Goal: Task Accomplishment & Management: Complete application form

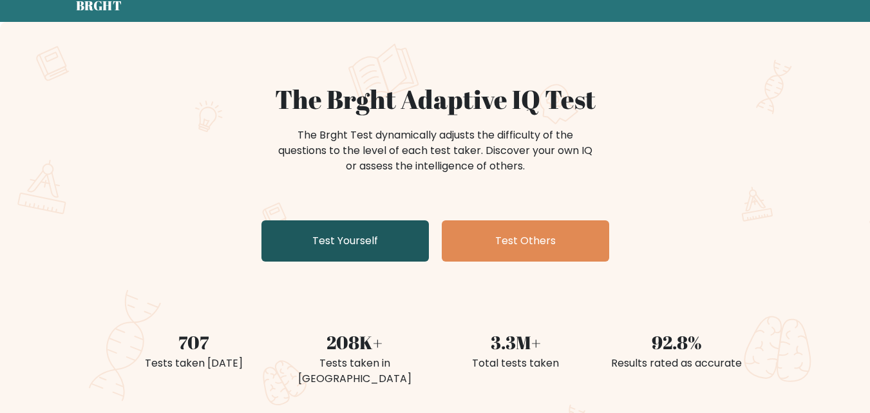
scroll to position [47, 0]
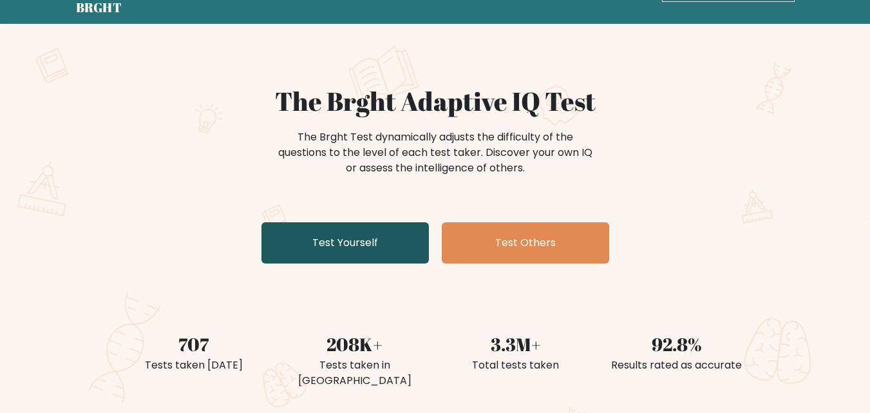
click at [373, 228] on link "Test Yourself" at bounding box center [346, 242] width 168 height 41
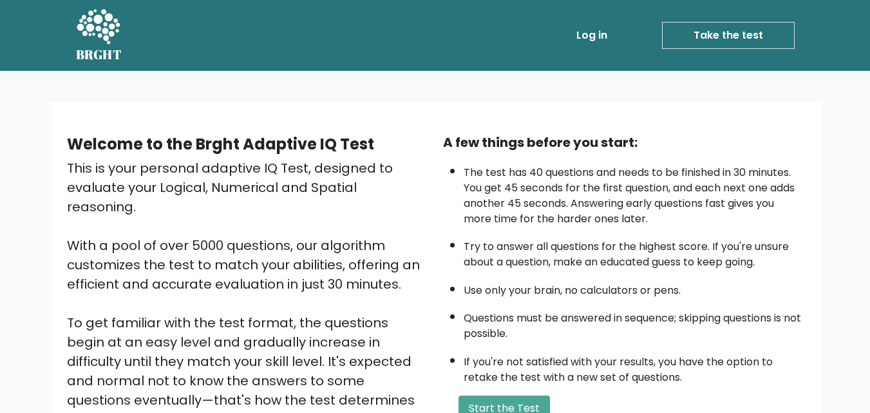
scroll to position [43, 0]
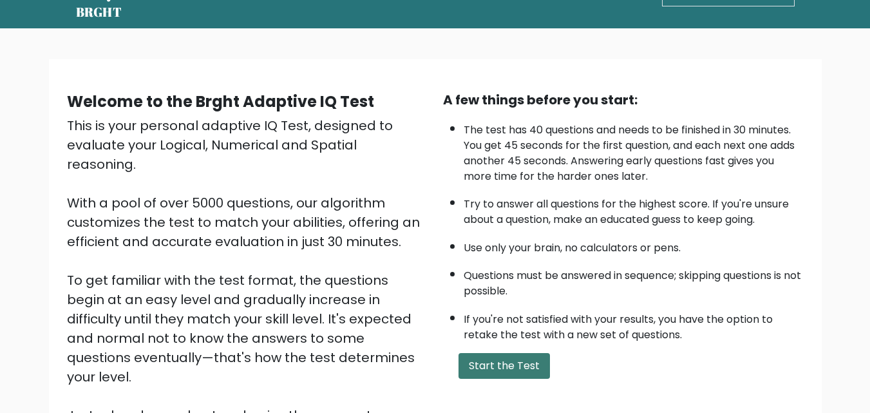
click at [515, 363] on button "Start the Test" at bounding box center [504, 366] width 91 height 26
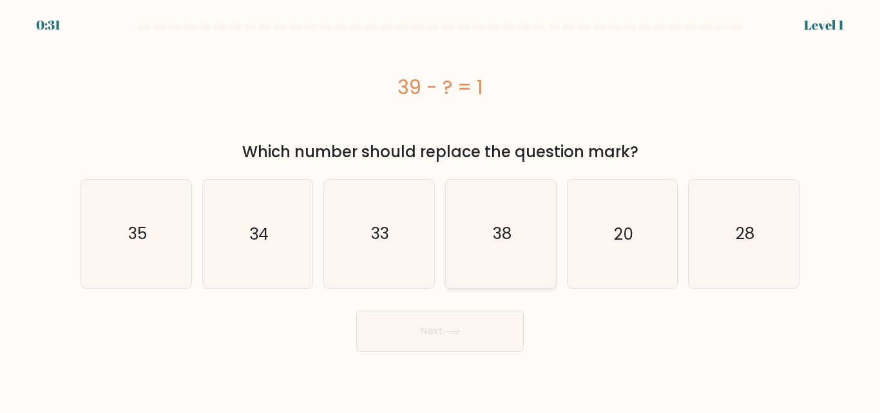
click at [512, 256] on icon "38" at bounding box center [501, 234] width 108 height 108
click at [441, 210] on input "d. 38" at bounding box center [440, 208] width 1 height 3
radio input "true"
click at [485, 323] on button "Next" at bounding box center [440, 331] width 168 height 41
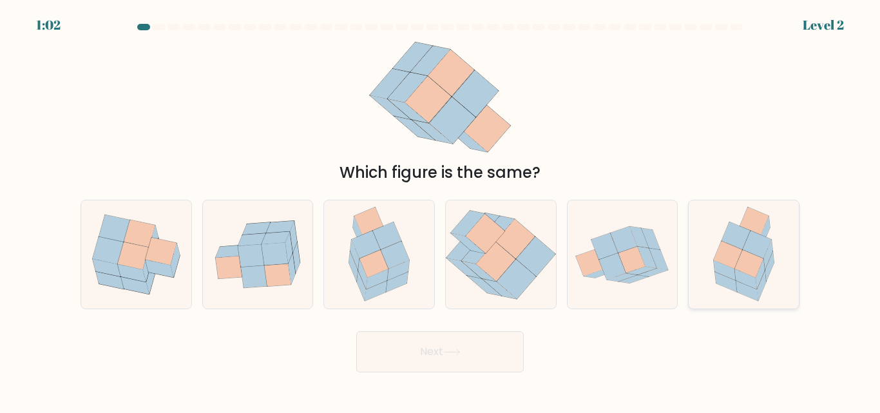
click at [731, 268] on icon at bounding box center [727, 256] width 29 height 28
click at [441, 210] on input "f." at bounding box center [440, 208] width 1 height 3
radio input "true"
click at [462, 347] on button "Next" at bounding box center [440, 351] width 168 height 41
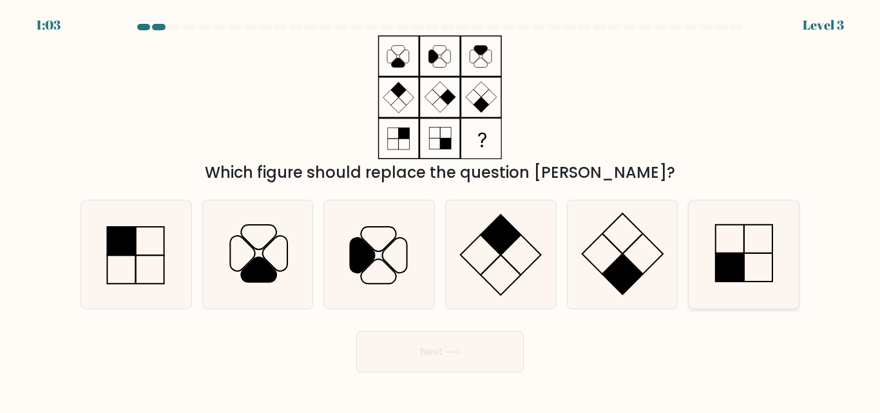
click at [731, 285] on icon at bounding box center [744, 254] width 108 height 108
click at [441, 210] on input "f." at bounding box center [440, 208] width 1 height 3
radio input "true"
click at [428, 360] on button "Next" at bounding box center [440, 351] width 168 height 41
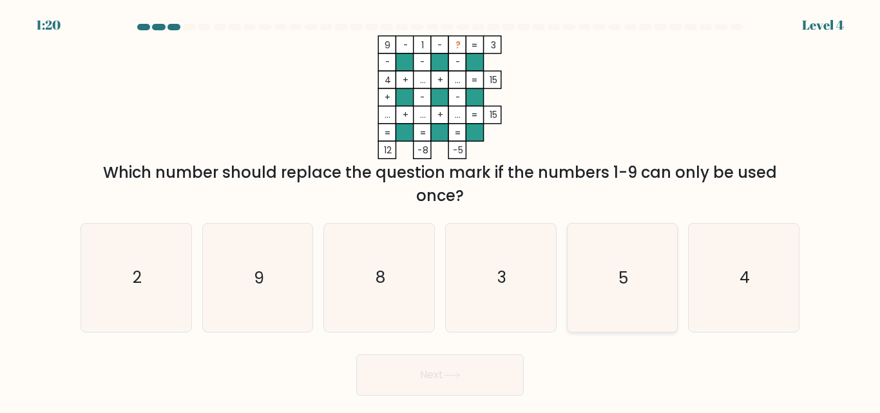
click at [610, 305] on icon "5" at bounding box center [622, 278] width 108 height 108
click at [441, 210] on input "e. 5" at bounding box center [440, 208] width 1 height 3
radio input "true"
click at [411, 366] on button "Next" at bounding box center [440, 374] width 168 height 41
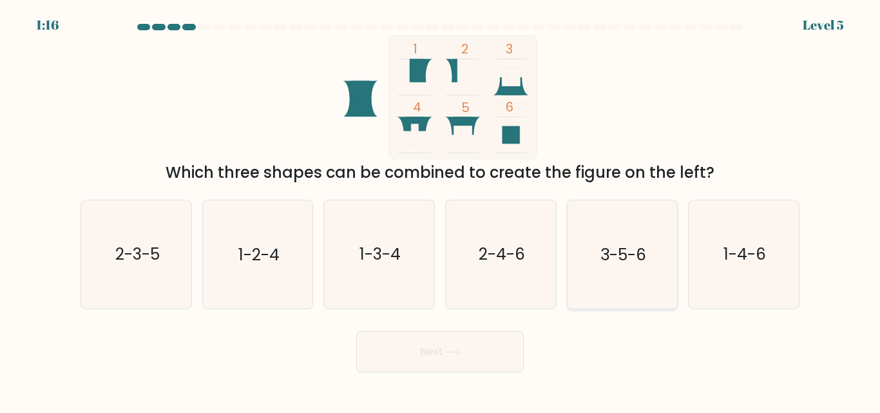
click at [621, 265] on text "3-5-6" at bounding box center [624, 255] width 46 height 23
click at [441, 210] on input "e. 3-5-6" at bounding box center [440, 208] width 1 height 3
radio input "true"
click at [473, 353] on button "Next" at bounding box center [440, 351] width 168 height 41
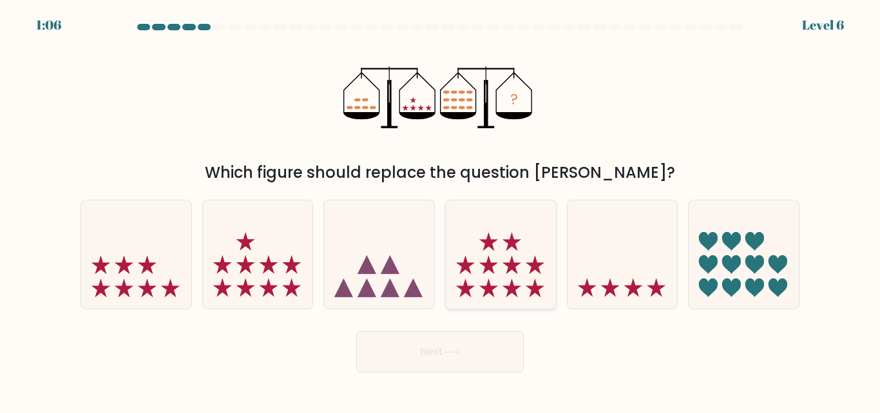
click at [523, 274] on icon at bounding box center [501, 254] width 110 height 91
click at [441, 210] on input "d." at bounding box center [440, 208] width 1 height 3
radio input "true"
click at [472, 350] on button "Next" at bounding box center [440, 351] width 168 height 41
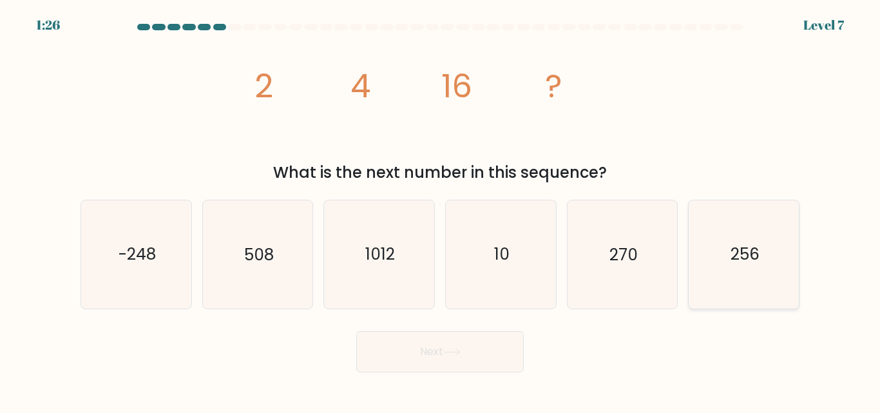
click at [746, 237] on icon "256" at bounding box center [744, 254] width 108 height 108
click at [441, 210] on input "f. 256" at bounding box center [440, 208] width 1 height 3
radio input "true"
click at [489, 357] on button "Next" at bounding box center [440, 351] width 168 height 41
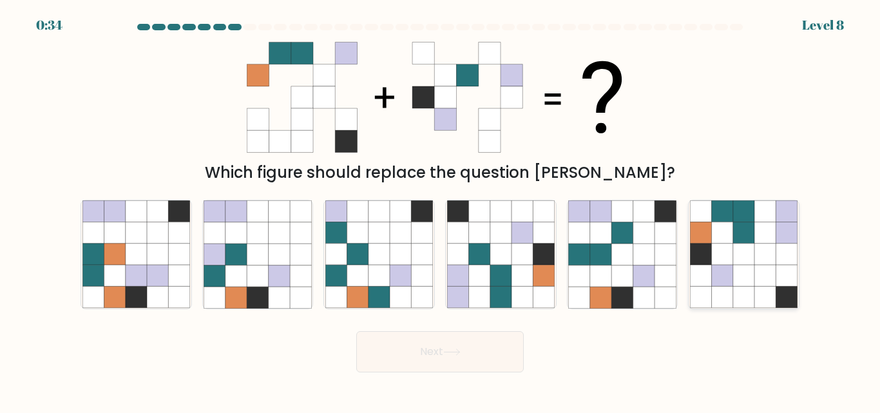
click at [764, 250] on icon at bounding box center [765, 254] width 21 height 21
click at [441, 210] on input "f." at bounding box center [440, 208] width 1 height 3
radio input "true"
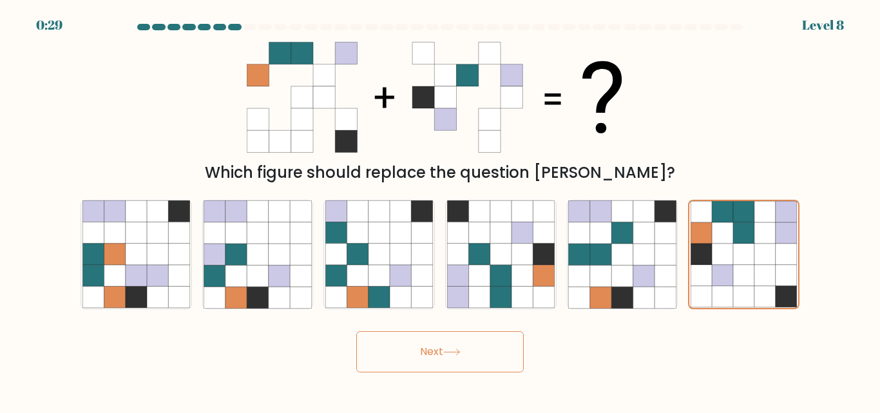
click at [472, 343] on button "Next" at bounding box center [440, 351] width 168 height 41
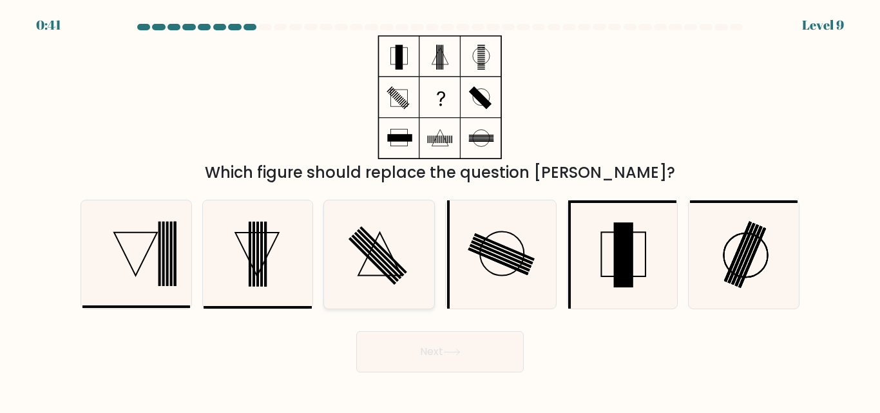
click at [385, 255] on icon at bounding box center [379, 254] width 108 height 108
click at [440, 210] on input "c." at bounding box center [440, 208] width 1 height 3
radio input "true"
click at [453, 342] on button "Next" at bounding box center [440, 351] width 168 height 41
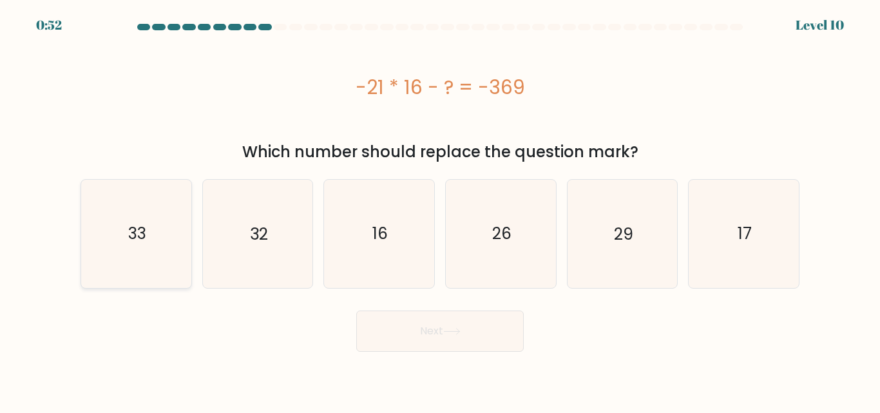
click at [111, 230] on icon "33" at bounding box center [136, 234] width 108 height 108
click at [440, 210] on input "a. 33" at bounding box center [440, 208] width 1 height 3
radio input "true"
click at [393, 337] on button "Next" at bounding box center [440, 331] width 168 height 41
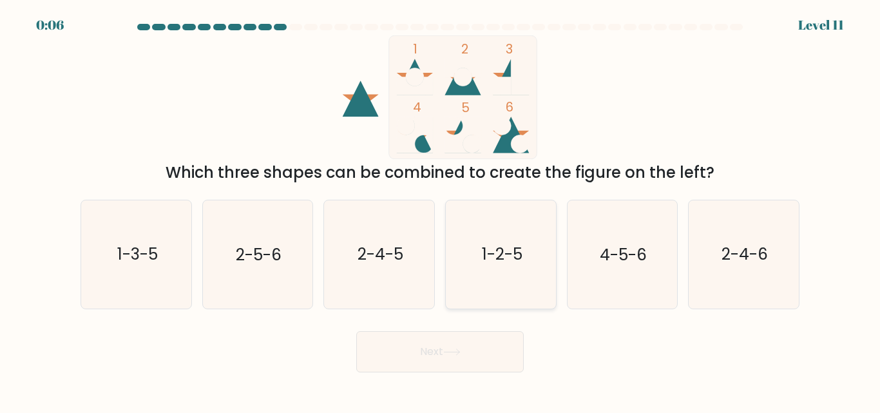
click at [503, 273] on icon "1-2-5" at bounding box center [501, 254] width 108 height 108
click at [441, 210] on input "d. 1-2-5" at bounding box center [440, 208] width 1 height 3
radio input "true"
click at [458, 361] on button "Next" at bounding box center [440, 351] width 168 height 41
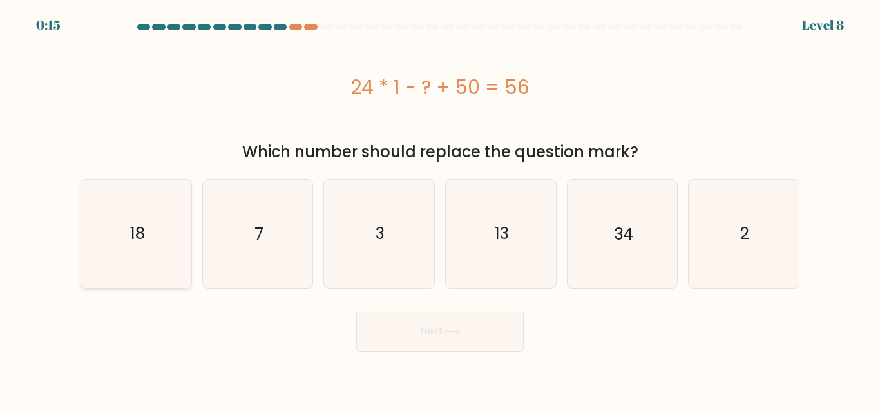
click at [157, 240] on icon "18" at bounding box center [136, 234] width 108 height 108
click at [440, 210] on input "a. 18" at bounding box center [440, 208] width 1 height 3
radio input "true"
click at [157, 240] on icon "18" at bounding box center [136, 233] width 106 height 106
click at [440, 210] on input "a. 18" at bounding box center [440, 208] width 1 height 3
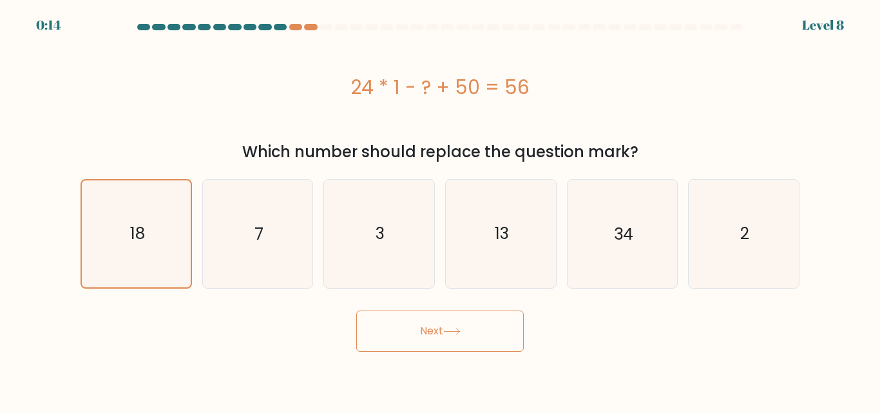
click at [419, 351] on button "Next" at bounding box center [440, 331] width 168 height 41
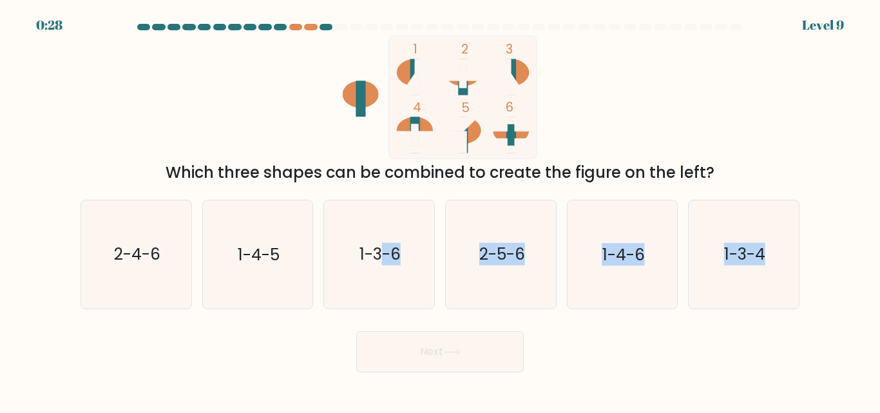
drag, startPoint x: 384, startPoint y: 288, endPoint x: 413, endPoint y: 361, distance: 78.4
click at [413, 361] on form at bounding box center [440, 198] width 880 height 349
click at [383, 296] on icon "1-3-6" at bounding box center [379, 254] width 108 height 108
click at [440, 210] on input "c. 1-3-6" at bounding box center [440, 208] width 1 height 3
radio input "true"
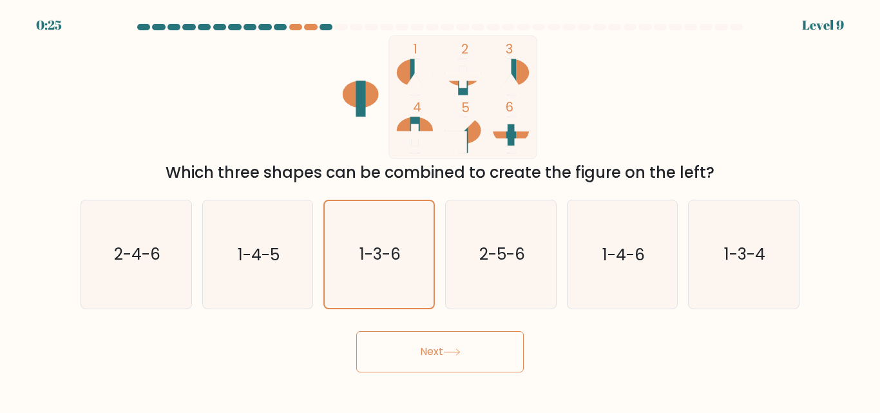
click at [424, 336] on button "Next" at bounding box center [440, 351] width 168 height 41
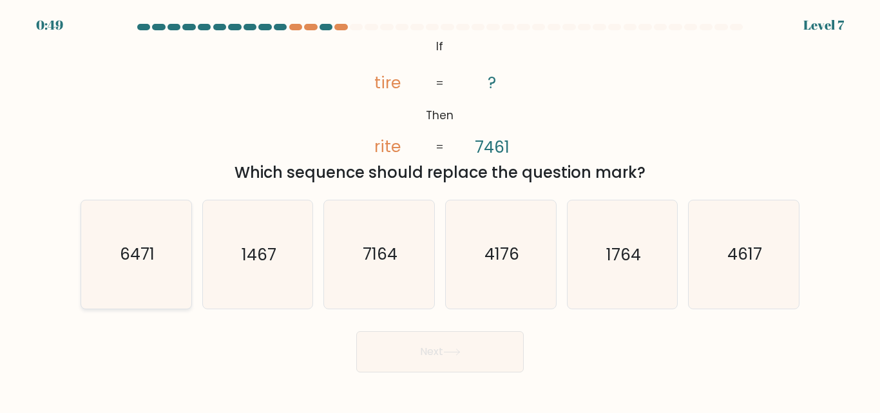
click at [117, 255] on icon "6471" at bounding box center [136, 254] width 108 height 108
click at [440, 210] on input "a. 6471" at bounding box center [440, 208] width 1 height 3
radio input "true"
click at [425, 340] on button "Next" at bounding box center [440, 351] width 168 height 41
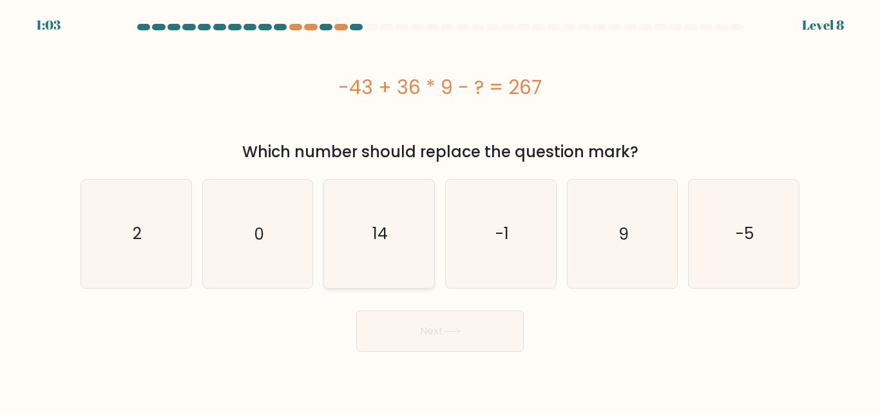
click at [396, 244] on icon "14" at bounding box center [379, 234] width 108 height 108
click at [440, 210] on input "c. 14" at bounding box center [440, 208] width 1 height 3
radio input "true"
click at [418, 325] on button "Next" at bounding box center [440, 331] width 168 height 41
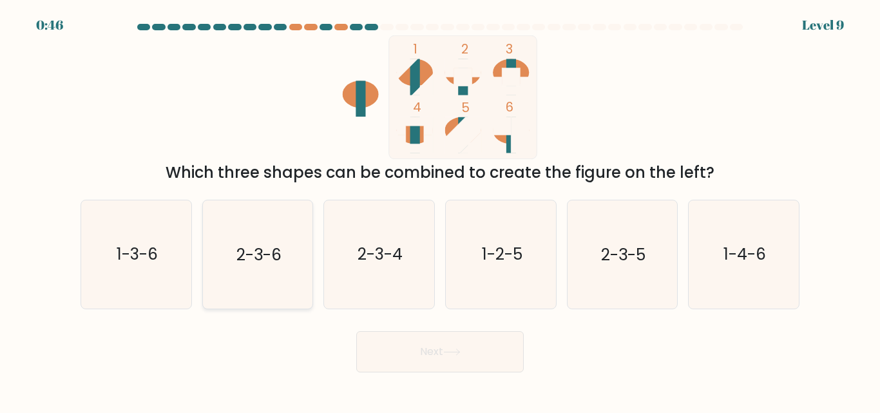
click at [257, 247] on text "2-3-6" at bounding box center [258, 255] width 45 height 23
click at [440, 210] on input "b. 2-3-6" at bounding box center [440, 208] width 1 height 3
radio input "true"
click at [393, 261] on text "2-3-4" at bounding box center [380, 255] width 45 height 23
click at [440, 210] on input "c. 2-3-4" at bounding box center [440, 208] width 1 height 3
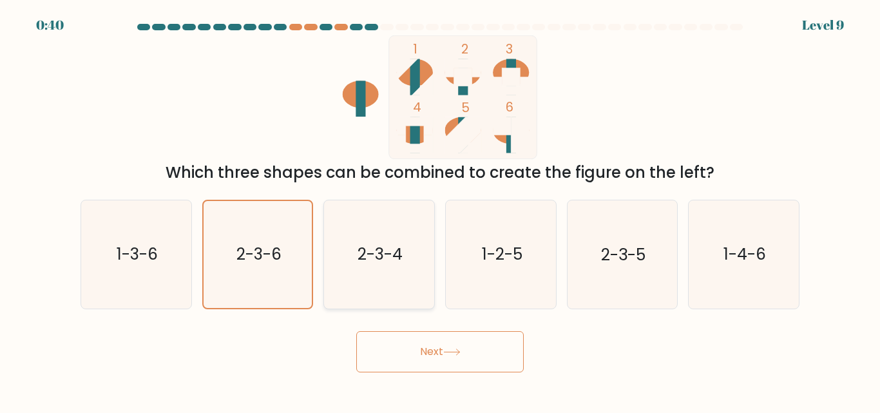
radio input "true"
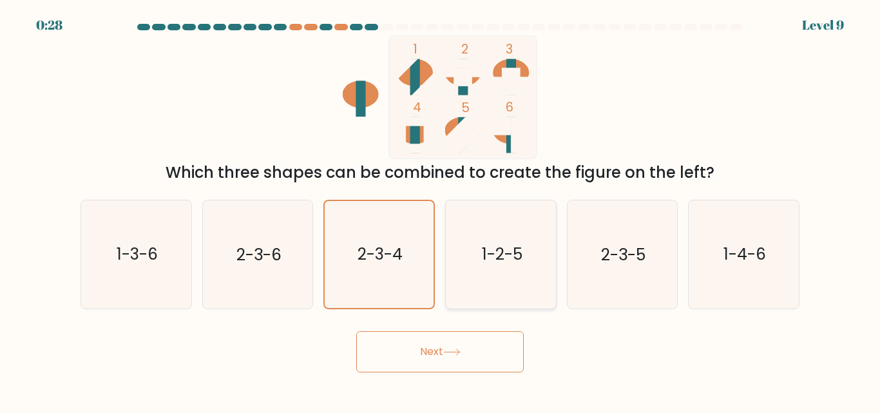
click at [519, 256] on text "1-2-5" at bounding box center [501, 255] width 41 height 23
click at [441, 210] on input "d. 1-2-5" at bounding box center [440, 208] width 1 height 3
radio input "true"
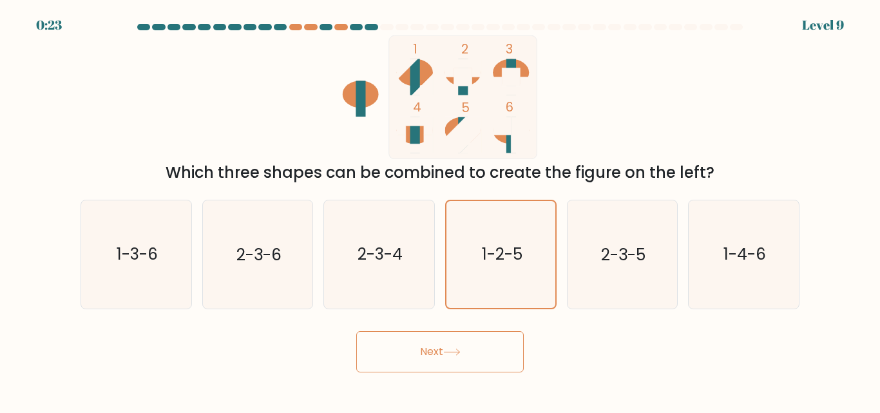
click at [493, 363] on button "Next" at bounding box center [440, 351] width 168 height 41
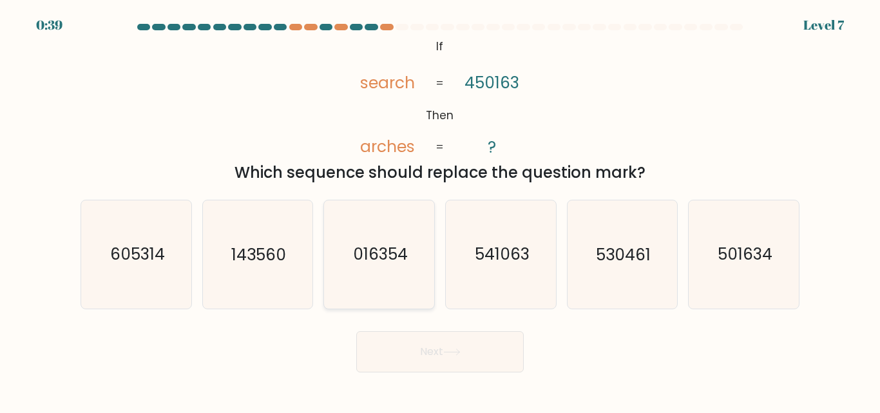
click at [394, 291] on icon "016354" at bounding box center [379, 254] width 108 height 108
click at [440, 210] on input "c. 016354" at bounding box center [440, 208] width 1 height 3
radio input "true"
click at [440, 353] on button "Next" at bounding box center [440, 351] width 168 height 41
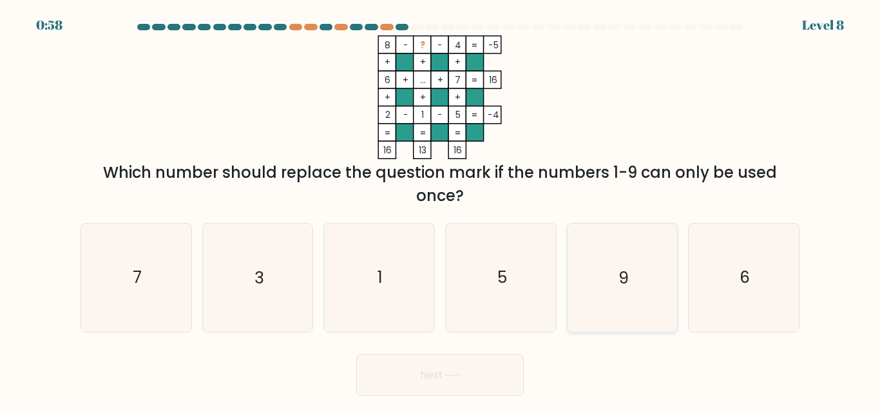
click at [597, 294] on icon "9" at bounding box center [622, 278] width 108 height 108
click at [441, 210] on input "e. 9" at bounding box center [440, 208] width 1 height 3
radio input "true"
click at [477, 384] on button "Next" at bounding box center [440, 374] width 168 height 41
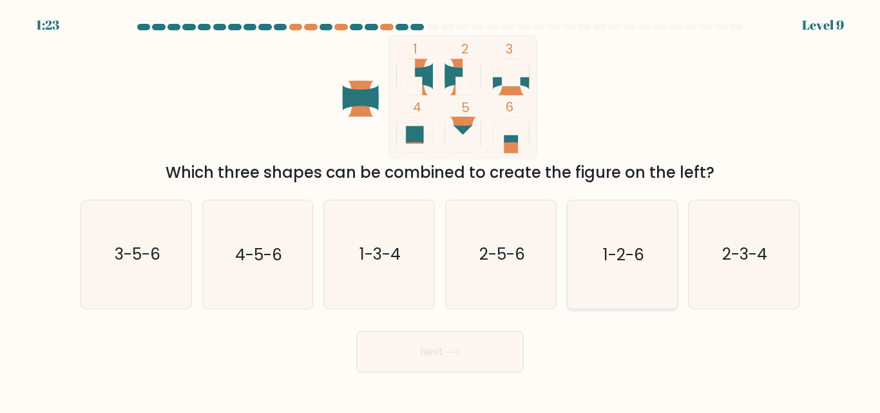
click at [604, 291] on icon "1-2-6" at bounding box center [622, 254] width 108 height 108
click at [441, 210] on input "e. 1-2-6" at bounding box center [440, 208] width 1 height 3
radio input "true"
click at [463, 347] on button "Next" at bounding box center [440, 351] width 168 height 41
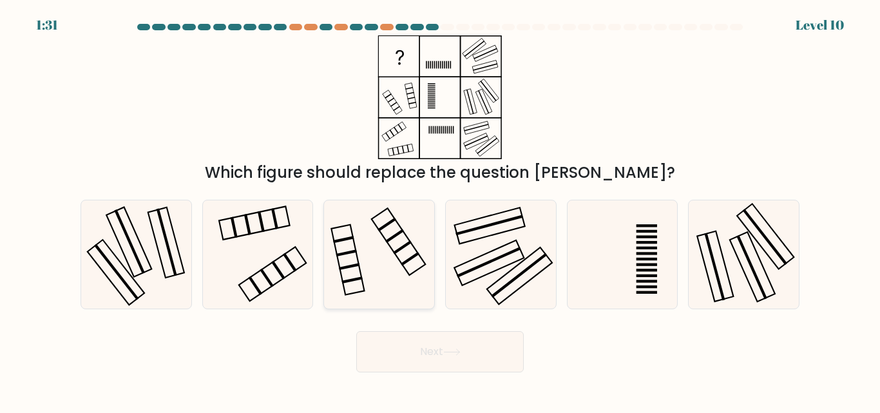
click at [377, 274] on icon at bounding box center [379, 254] width 108 height 108
click at [440, 210] on input "c." at bounding box center [440, 208] width 1 height 3
radio input "true"
click at [320, 267] on div "c." at bounding box center [379, 254] width 122 height 109
click at [277, 277] on icon at bounding box center [258, 254] width 108 height 108
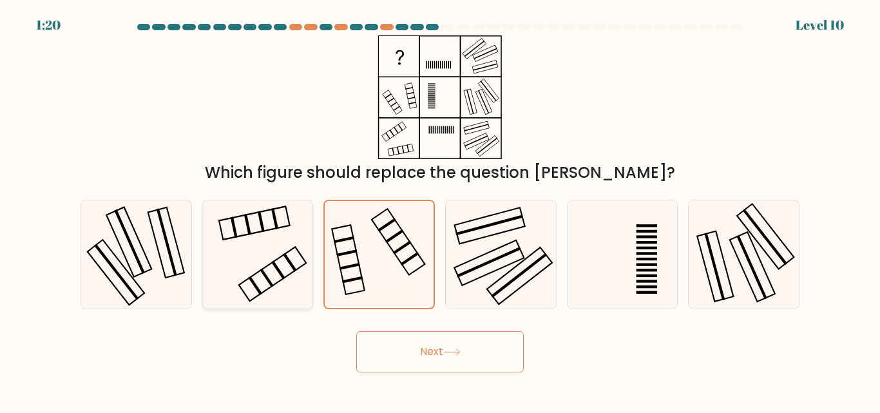
click at [440, 210] on input "b." at bounding box center [440, 208] width 1 height 3
radio input "true"
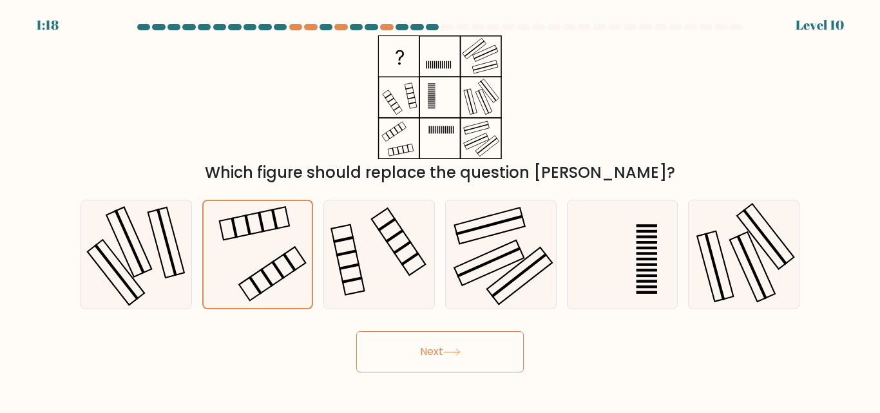
click at [430, 369] on button "Next" at bounding box center [440, 351] width 168 height 41
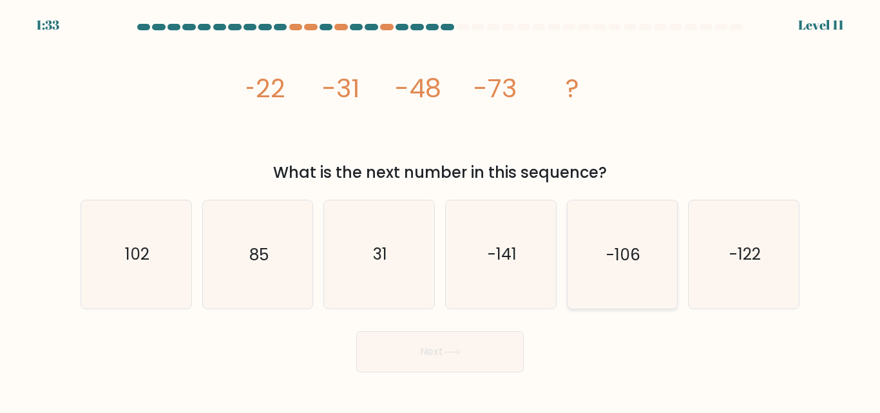
click at [642, 240] on icon "-106" at bounding box center [622, 254] width 108 height 108
click at [441, 210] on input "e. -106" at bounding box center [440, 208] width 1 height 3
radio input "true"
click at [495, 358] on button "Next" at bounding box center [440, 351] width 168 height 41
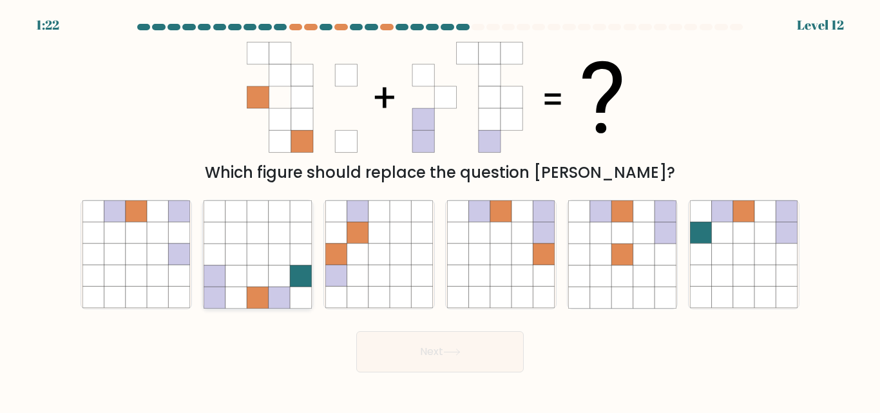
click at [253, 288] on icon at bounding box center [257, 297] width 21 height 21
click at [440, 210] on input "b." at bounding box center [440, 208] width 1 height 3
radio input "true"
click at [411, 338] on button "Next" at bounding box center [440, 351] width 168 height 41
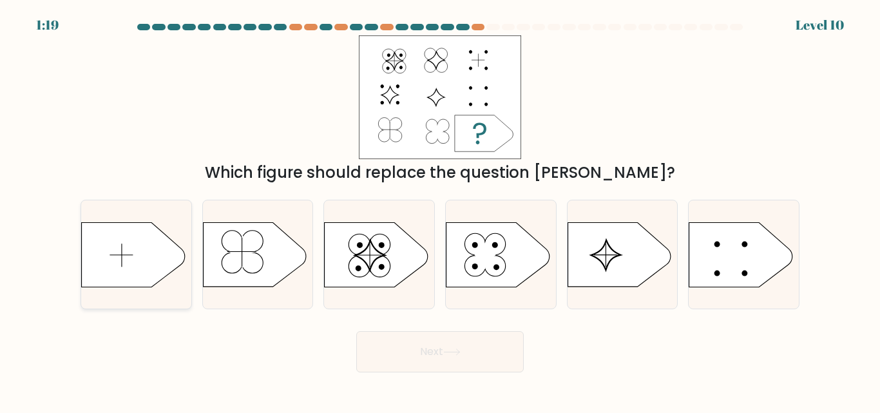
click at [134, 276] on icon at bounding box center [133, 254] width 103 height 64
click at [440, 210] on input "a." at bounding box center [440, 208] width 1 height 3
radio input "true"
click at [392, 351] on button "Next" at bounding box center [440, 351] width 168 height 41
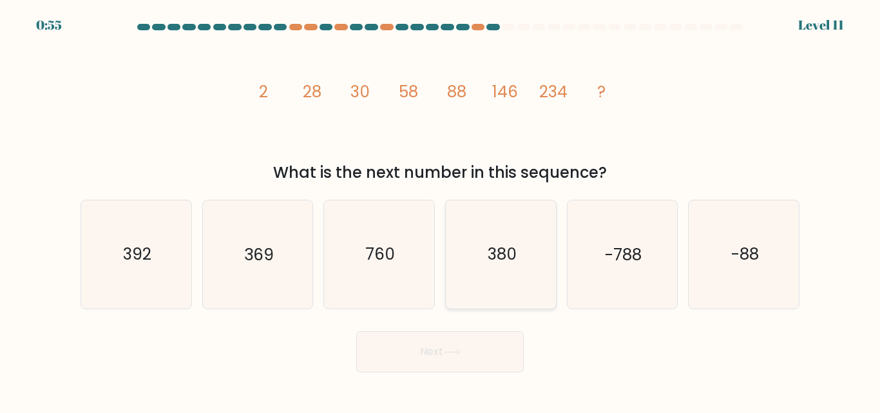
click at [463, 274] on icon "380" at bounding box center [501, 254] width 108 height 108
click at [441, 210] on input "d. 380" at bounding box center [440, 208] width 1 height 3
radio input "true"
click at [425, 363] on button "Next" at bounding box center [440, 351] width 168 height 41
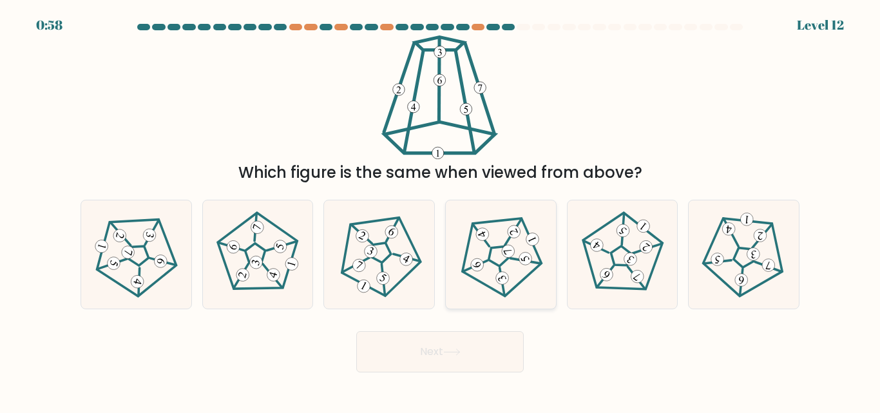
click at [494, 261] on icon at bounding box center [500, 254] width 86 height 86
click at [441, 210] on input "d." at bounding box center [440, 208] width 1 height 3
radio input "true"
click at [465, 358] on button "Next" at bounding box center [440, 351] width 168 height 41
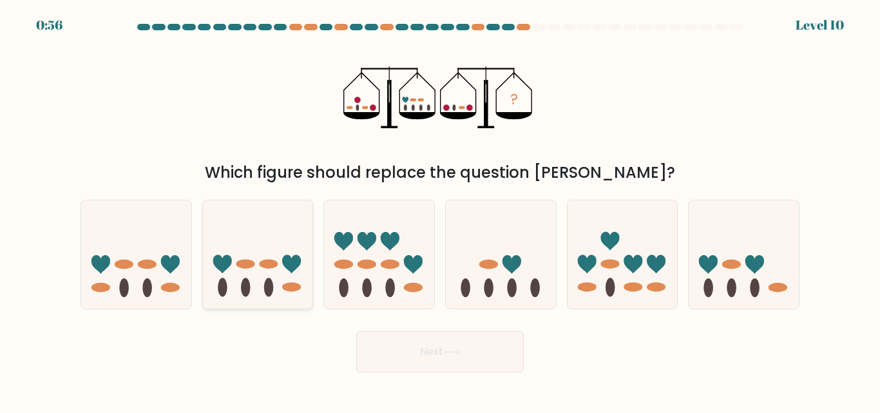
click at [242, 269] on ellipse at bounding box center [245, 265] width 19 height 10
click at [440, 210] on input "b." at bounding box center [440, 208] width 1 height 3
radio input "true"
click at [419, 347] on button "Next" at bounding box center [440, 351] width 168 height 41
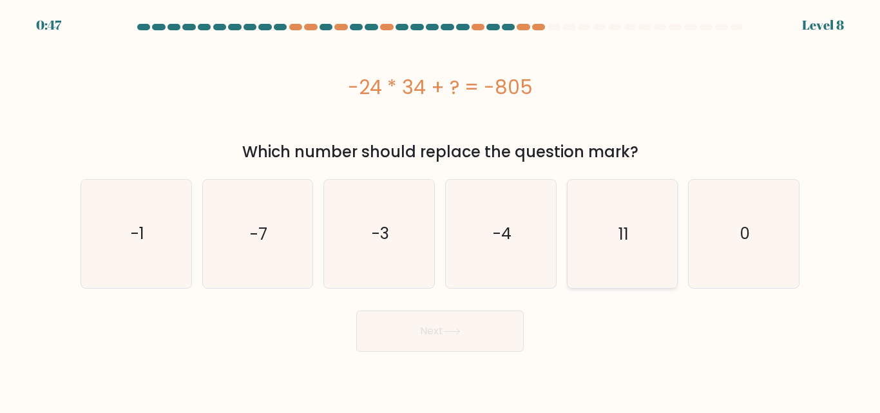
click at [580, 241] on icon "11" at bounding box center [622, 234] width 108 height 108
click at [441, 210] on input "e. 11" at bounding box center [440, 208] width 1 height 3
radio input "true"
click at [466, 331] on button "Next" at bounding box center [440, 331] width 168 height 41
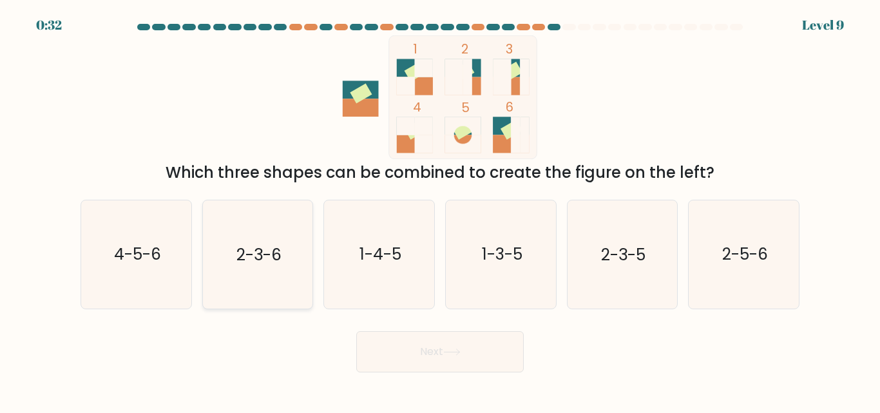
click at [286, 287] on icon "2-3-6" at bounding box center [258, 254] width 108 height 108
click at [440, 210] on input "b. 2-3-6" at bounding box center [440, 208] width 1 height 3
radio input "true"
click at [437, 367] on button "Next" at bounding box center [440, 351] width 168 height 41
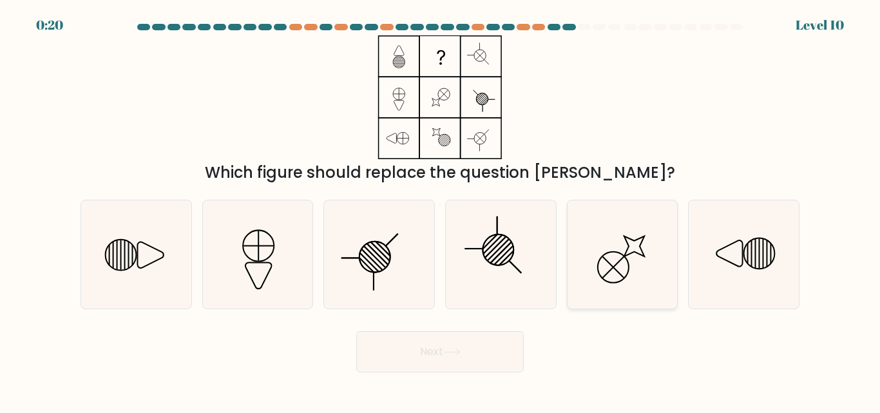
click at [624, 275] on icon at bounding box center [622, 254] width 108 height 108
click at [441, 210] on input "e." at bounding box center [440, 208] width 1 height 3
radio input "true"
click at [476, 374] on body "0:19 Level 10" at bounding box center [440, 206] width 880 height 413
click at [457, 350] on icon at bounding box center [451, 352] width 17 height 7
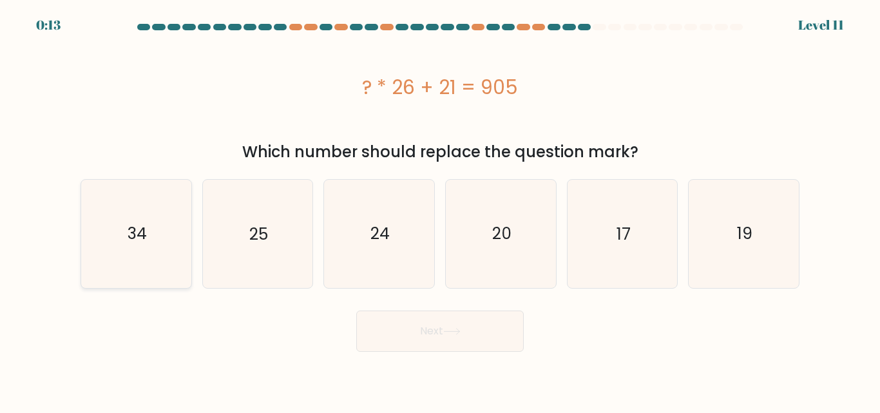
click at [154, 197] on icon "34" at bounding box center [136, 234] width 108 height 108
click at [440, 207] on input "a. 34" at bounding box center [440, 208] width 1 height 3
radio input "true"
click at [399, 340] on button "Next" at bounding box center [440, 331] width 168 height 41
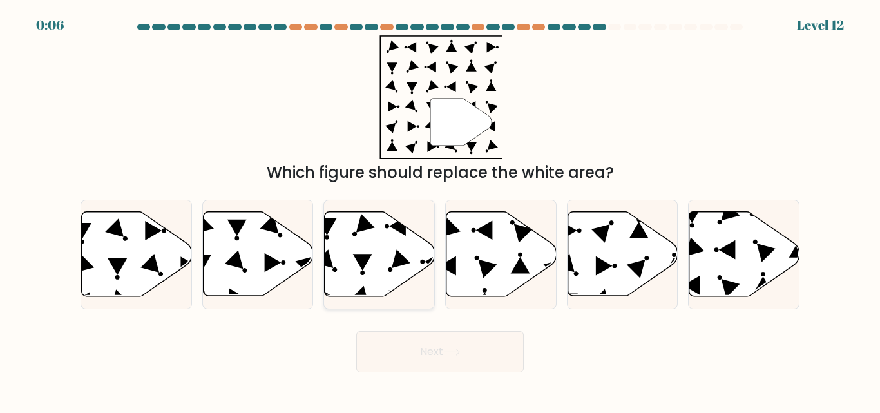
click at [369, 281] on icon at bounding box center [380, 254] width 110 height 84
click at [440, 210] on input "c." at bounding box center [440, 208] width 1 height 3
radio input "true"
click at [396, 351] on button "Next" at bounding box center [440, 351] width 168 height 41
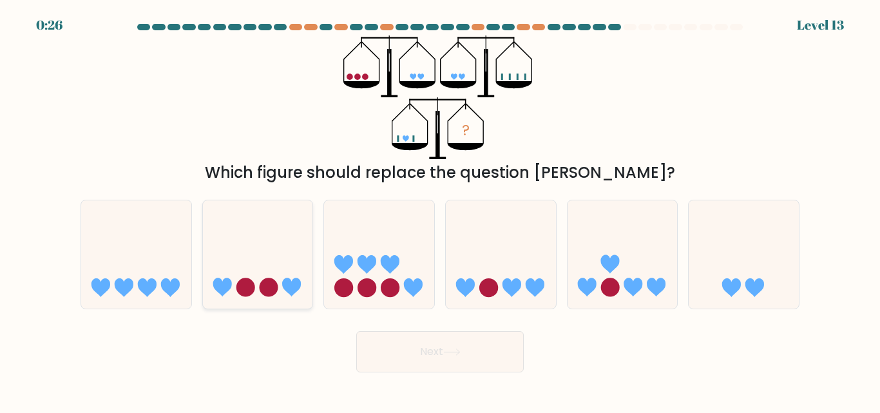
drag, startPoint x: 255, startPoint y: 265, endPoint x: 312, endPoint y: 284, distance: 59.5
click at [312, 284] on icon at bounding box center [258, 254] width 110 height 91
click at [440, 210] on input "b." at bounding box center [440, 208] width 1 height 3
radio input "true"
click at [312, 284] on icon at bounding box center [258, 254] width 109 height 90
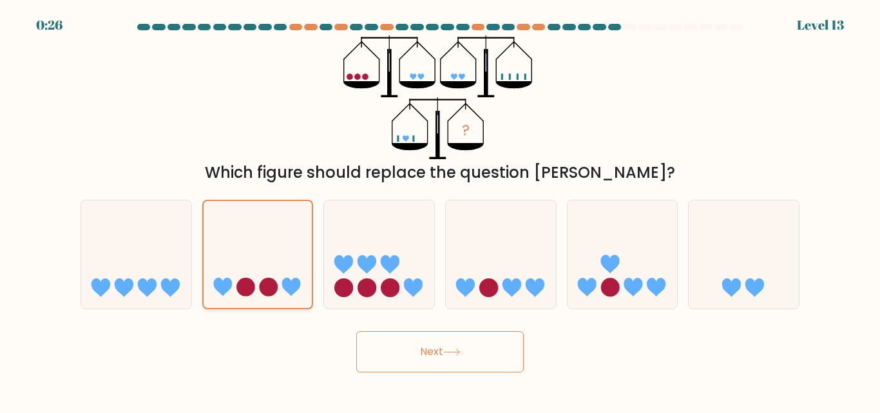
click at [440, 210] on input "b." at bounding box center [440, 208] width 1 height 3
click at [406, 340] on button "Next" at bounding box center [440, 351] width 168 height 41
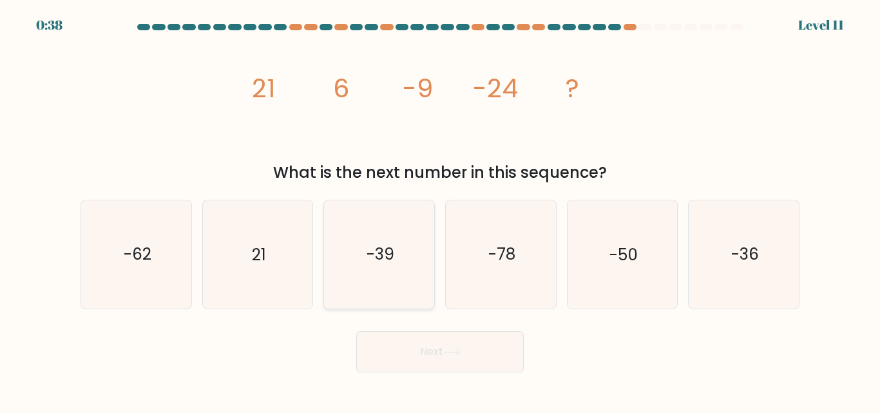
click at [381, 260] on text "-39" at bounding box center [381, 255] width 28 height 23
click at [440, 210] on input "c. -39" at bounding box center [440, 208] width 1 height 3
radio input "true"
click at [394, 346] on button "Next" at bounding box center [440, 351] width 168 height 41
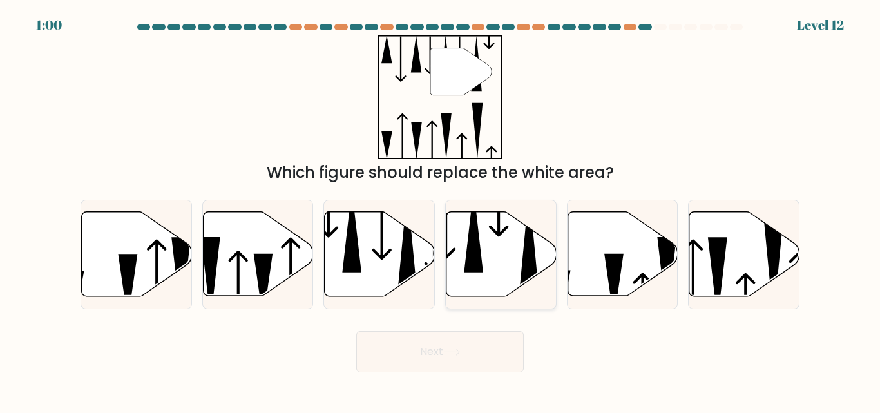
click at [497, 273] on icon at bounding box center [502, 254] width 110 height 84
click at [441, 210] on input "d." at bounding box center [440, 208] width 1 height 3
radio input "true"
click at [474, 367] on button "Next" at bounding box center [440, 351] width 168 height 41
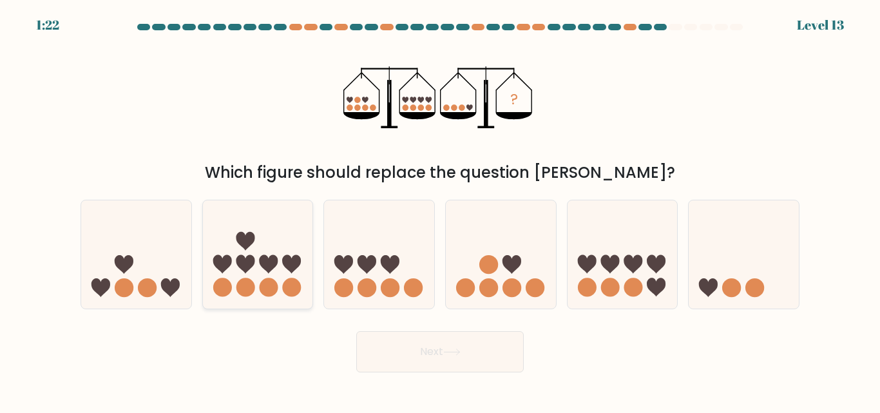
click at [240, 260] on icon at bounding box center [245, 264] width 19 height 19
click at [440, 210] on input "b." at bounding box center [440, 208] width 1 height 3
radio input "true"
click at [386, 347] on button "Next" at bounding box center [440, 351] width 168 height 41
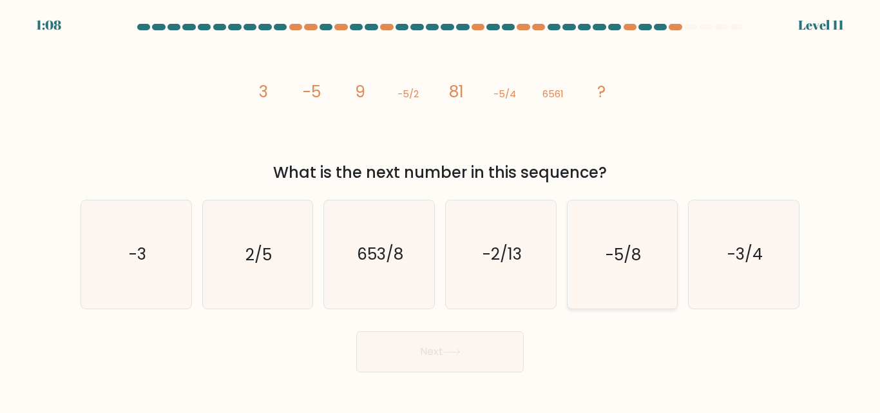
click at [624, 253] on text "-5/8" at bounding box center [623, 255] width 35 height 23
click at [441, 210] on input "e. -5/8" at bounding box center [440, 208] width 1 height 3
radio input "true"
click at [468, 354] on button "Next" at bounding box center [440, 351] width 168 height 41
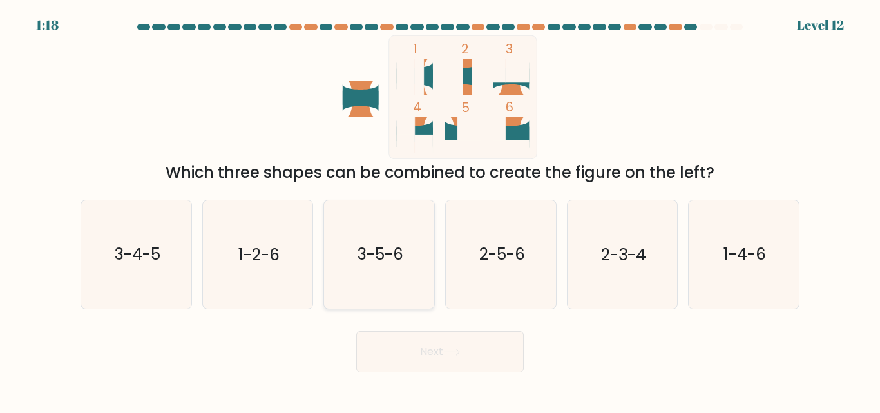
click at [380, 262] on text "3-5-6" at bounding box center [381, 255] width 46 height 23
click at [440, 210] on input "c. 3-5-6" at bounding box center [440, 208] width 1 height 3
radio input "true"
click at [401, 354] on button "Next" at bounding box center [440, 351] width 168 height 41
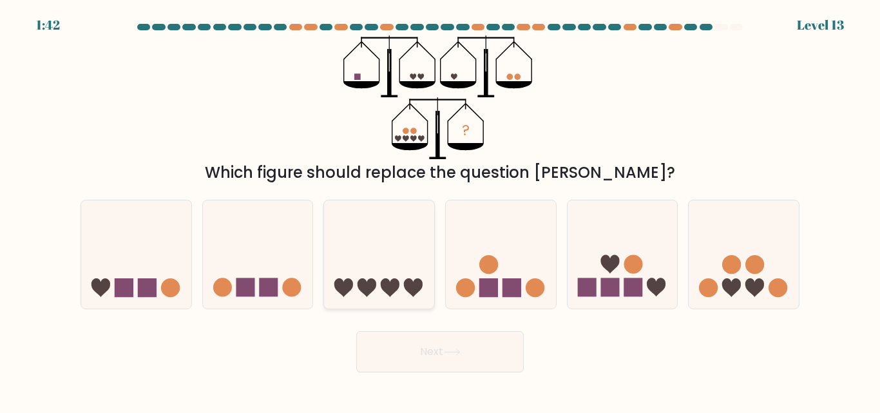
click at [379, 290] on icon at bounding box center [379, 254] width 110 height 91
click at [440, 210] on input "c." at bounding box center [440, 208] width 1 height 3
radio input "true"
click at [384, 336] on button "Next" at bounding box center [440, 351] width 168 height 41
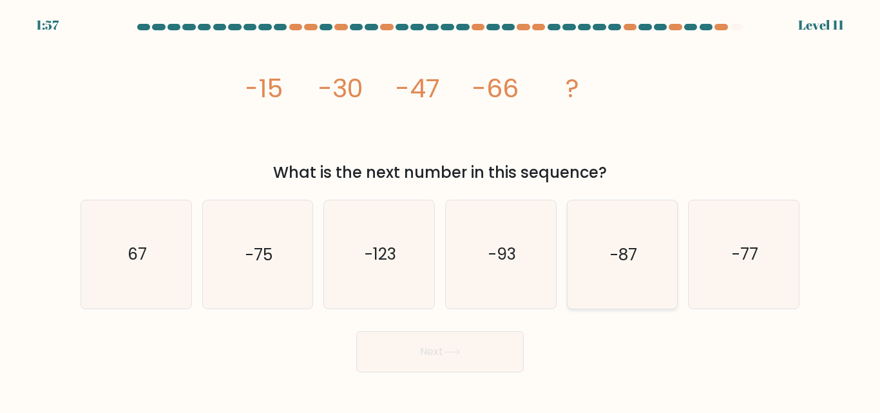
click at [581, 265] on icon "-87" at bounding box center [622, 254] width 108 height 108
click at [441, 210] on input "e. -87" at bounding box center [440, 208] width 1 height 3
radio input "true"
click at [476, 345] on button "Next" at bounding box center [440, 351] width 168 height 41
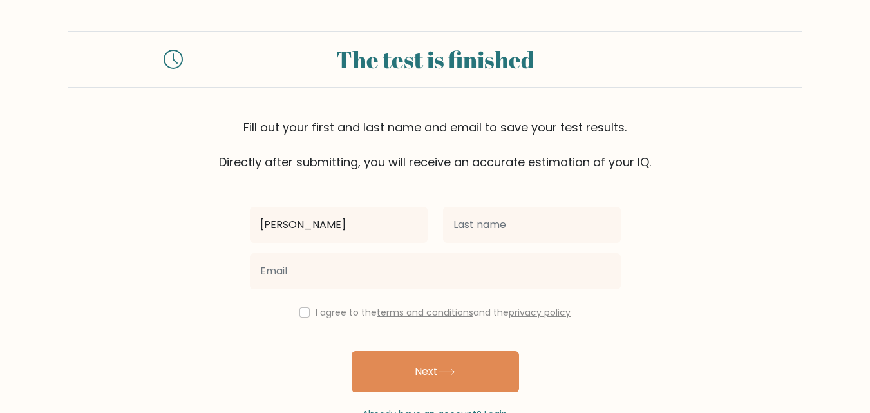
type input "[PERSON_NAME]"
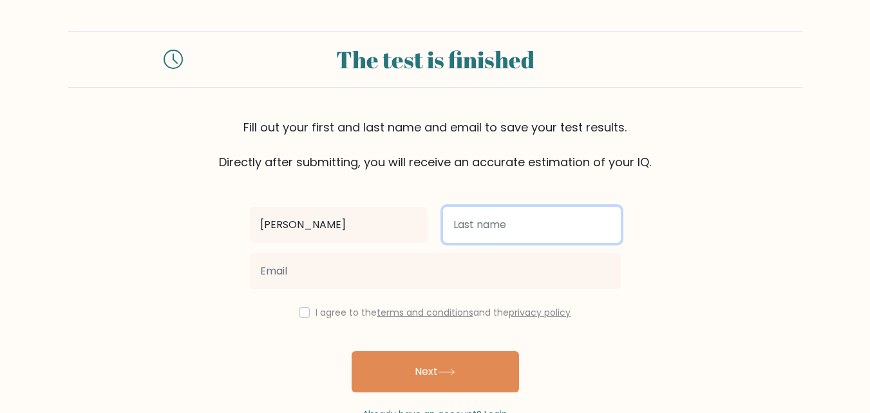
click at [551, 226] on input "text" at bounding box center [532, 225] width 178 height 36
type input "[PERSON_NAME]"
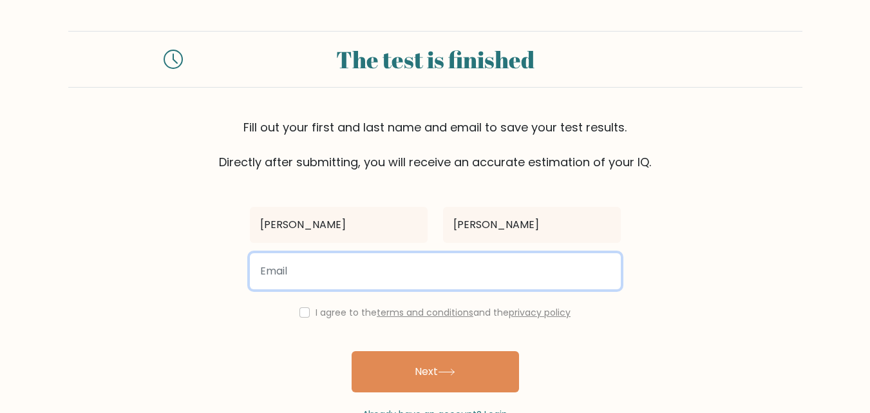
click at [450, 273] on input "email" at bounding box center [435, 271] width 371 height 36
type input "sammuelg112002@gmail.com"
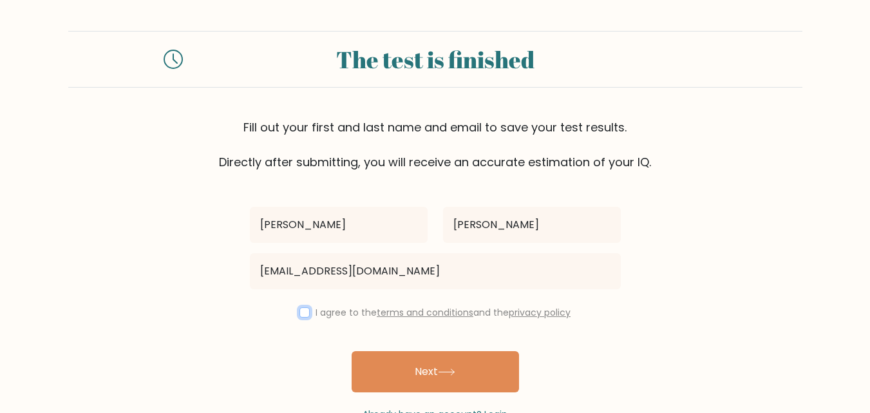
click at [302, 311] on input "checkbox" at bounding box center [305, 312] width 10 height 10
checkbox input "true"
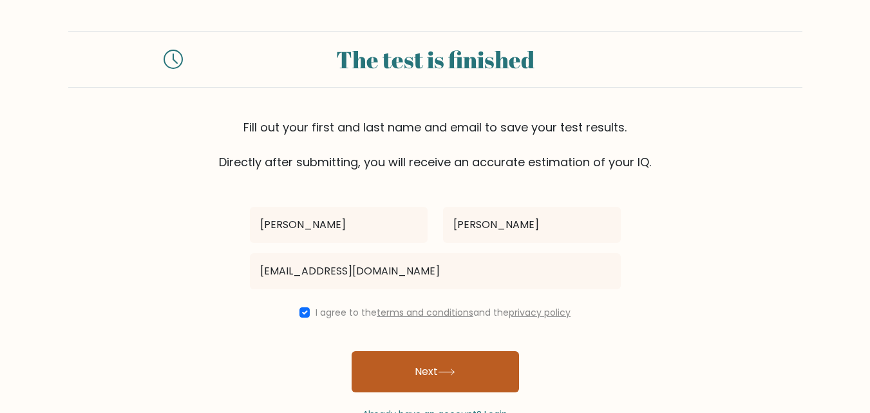
click at [405, 370] on button "Next" at bounding box center [436, 371] width 168 height 41
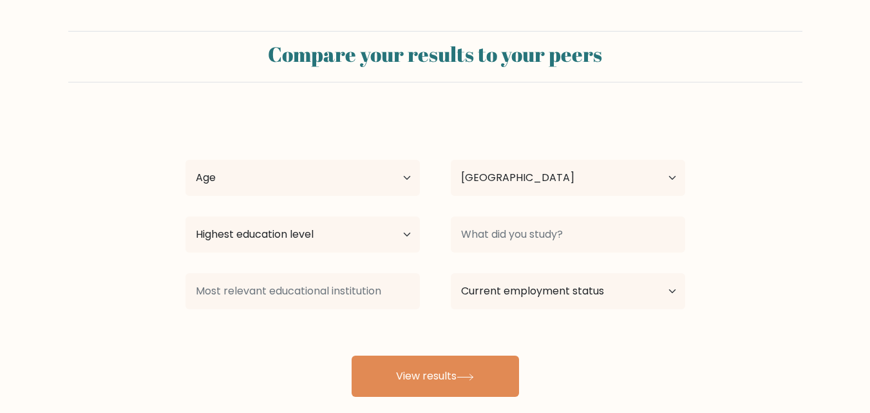
select select "PH"
click at [345, 180] on select "Age Under [DEMOGRAPHIC_DATA] [DEMOGRAPHIC_DATA] [DEMOGRAPHIC_DATA] [DEMOGRAPHIC…" at bounding box center [303, 178] width 235 height 36
select select "18_24"
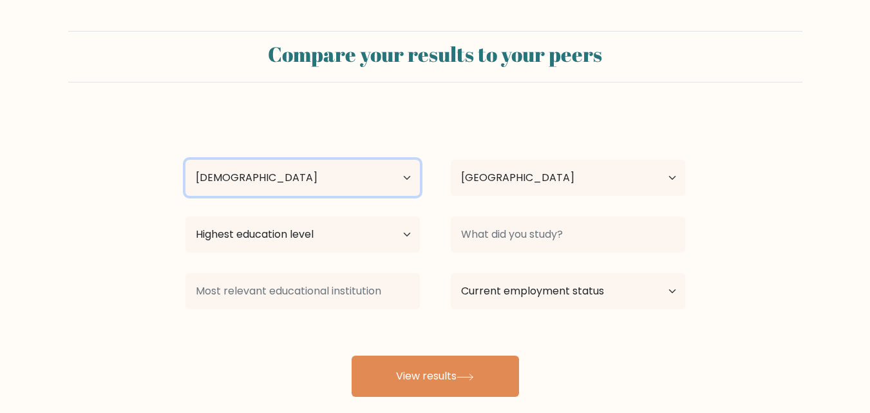
click at [186, 160] on select "Age Under [DEMOGRAPHIC_DATA] [DEMOGRAPHIC_DATA] [DEMOGRAPHIC_DATA] [DEMOGRAPHIC…" at bounding box center [303, 178] width 235 height 36
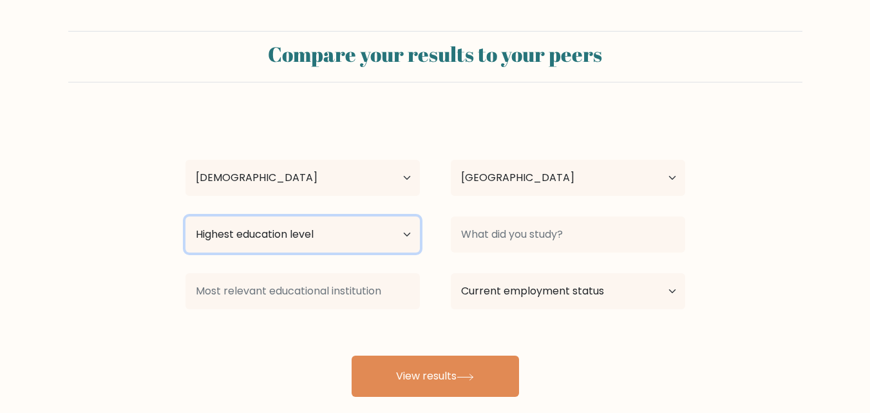
click at [249, 232] on select "Highest education level No schooling Primary Lower Secondary Upper Secondary Oc…" at bounding box center [303, 234] width 235 height 36
select select "bachelors_degree"
click at [186, 216] on select "Highest education level No schooling Primary Lower Secondary Upper Secondary Oc…" at bounding box center [303, 234] width 235 height 36
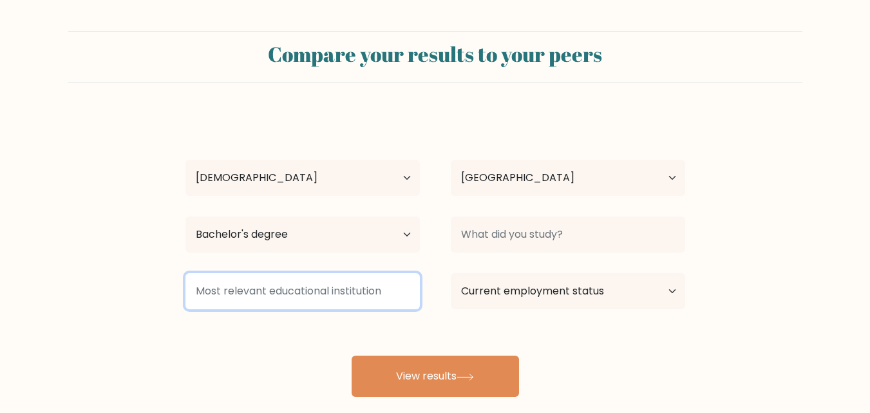
click at [265, 279] on input at bounding box center [303, 291] width 235 height 36
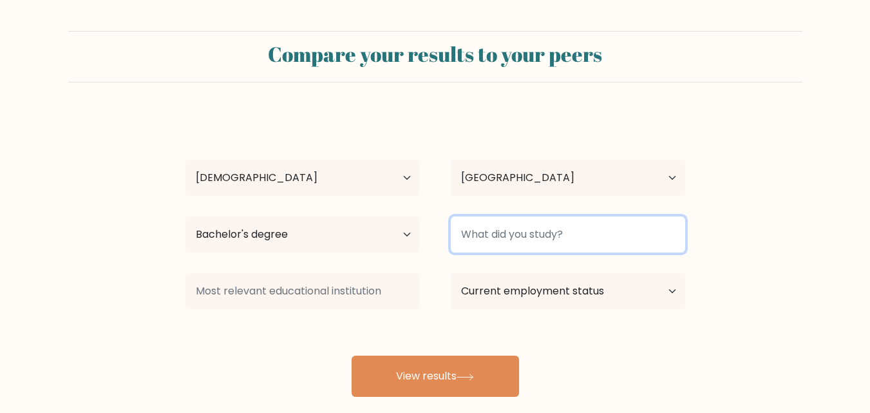
click at [526, 232] on input at bounding box center [568, 234] width 235 height 36
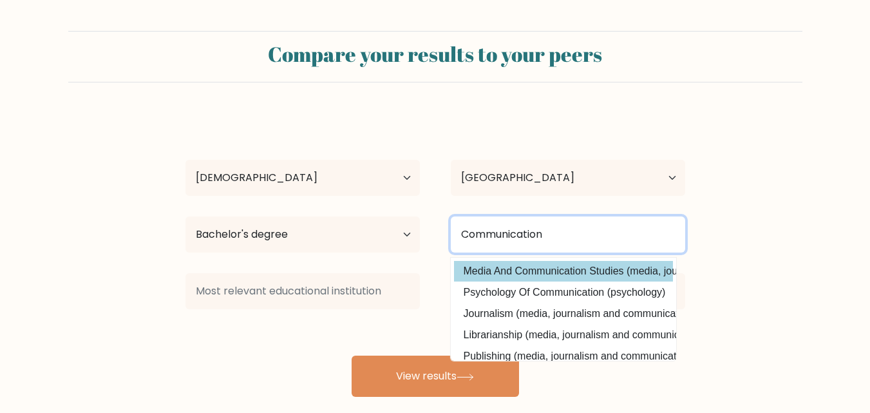
type input "Communication"
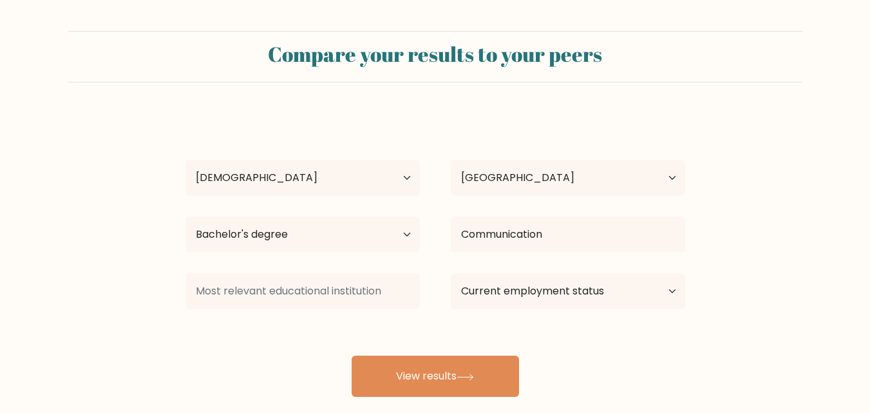
click at [512, 276] on div "Sammuel Granado Age Under 18 years old 18-24 years old 25-34 years old 35-44 ye…" at bounding box center [435, 255] width 515 height 284
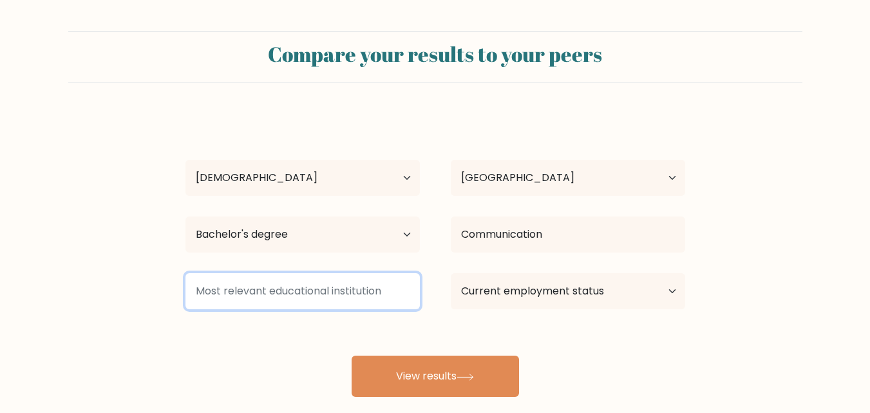
click at [331, 292] on input at bounding box center [303, 291] width 235 height 36
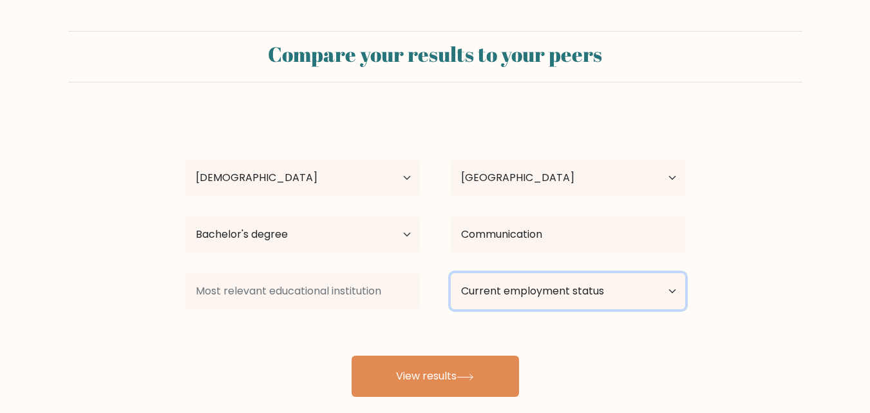
click at [523, 293] on select "Current employment status Employed Student Retired Other / prefer not to answer" at bounding box center [568, 291] width 235 height 36
click at [512, 294] on select "Current employment status Employed Student Retired Other / prefer not to answer" at bounding box center [568, 291] width 235 height 36
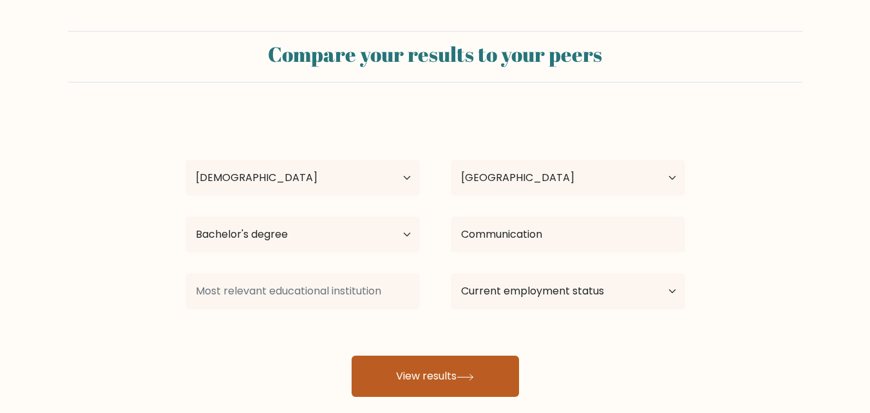
click at [390, 385] on button "View results" at bounding box center [436, 376] width 168 height 41
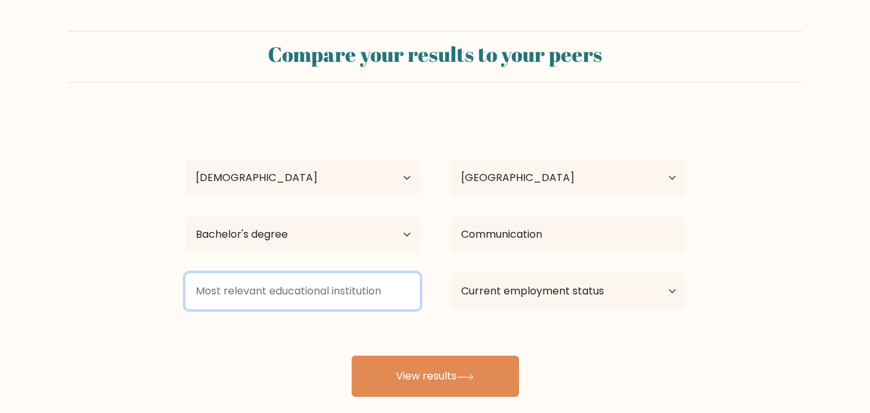
type input "n"
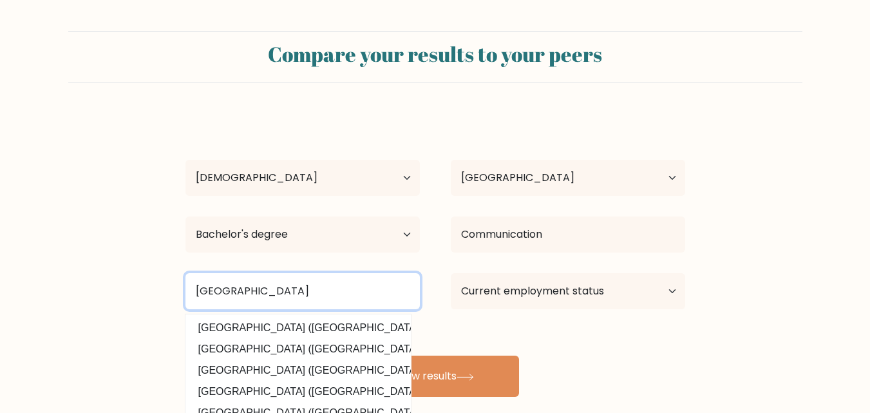
type input "National University Laguna"
click at [352, 356] on button "View results" at bounding box center [436, 376] width 168 height 41
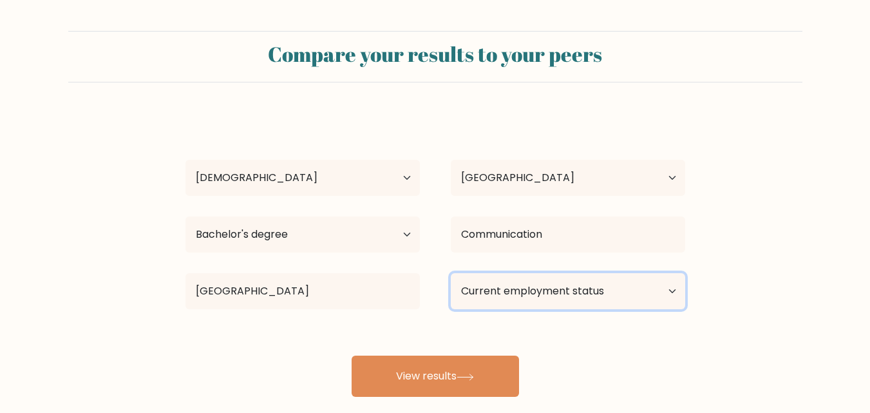
click at [497, 294] on select "Current employment status Employed Student Retired Other / prefer not to answer" at bounding box center [568, 291] width 235 height 36
click at [451, 273] on select "Current employment status Employed Student Retired Other / prefer not to answer" at bounding box center [568, 291] width 235 height 36
click at [506, 304] on select "Current employment status Employed Student Retired Other / prefer not to answer" at bounding box center [568, 291] width 235 height 36
select select "other"
click at [451, 273] on select "Current employment status Employed Student Retired Other / prefer not to answer" at bounding box center [568, 291] width 235 height 36
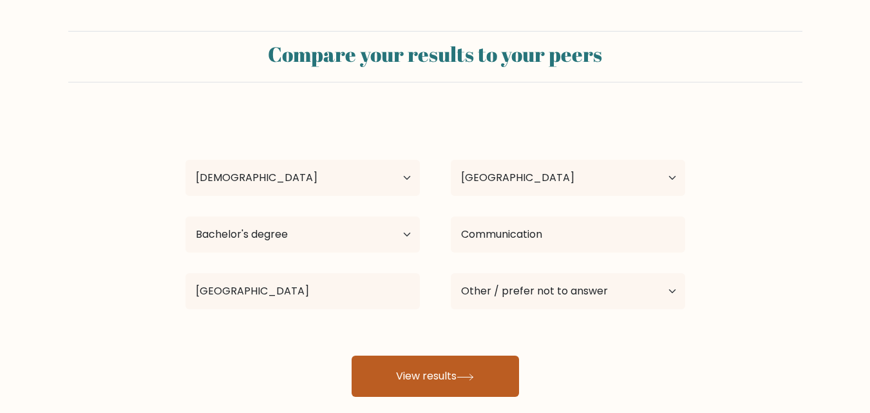
click at [443, 378] on button "View results" at bounding box center [436, 376] width 168 height 41
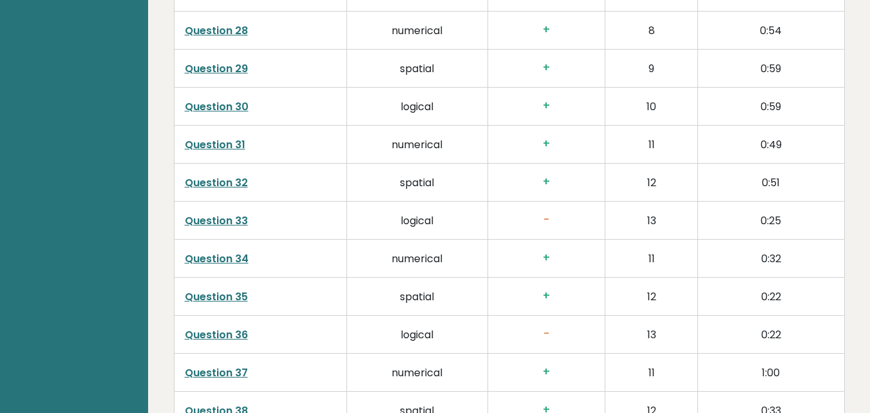
scroll to position [3317, 0]
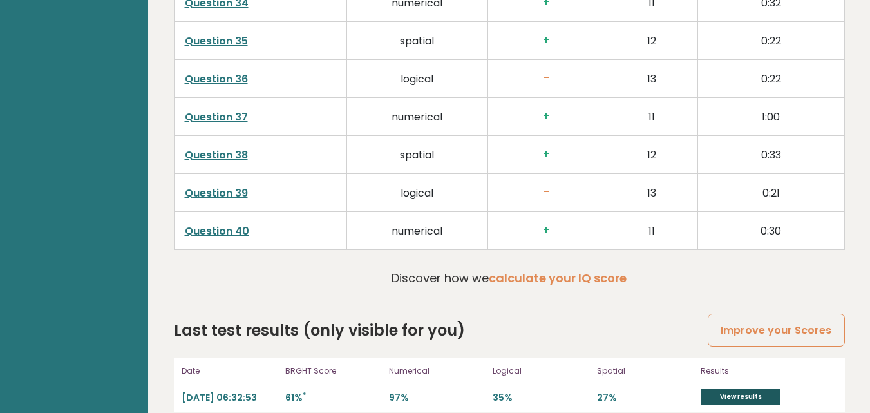
click at [720, 389] on link "View results" at bounding box center [741, 397] width 80 height 17
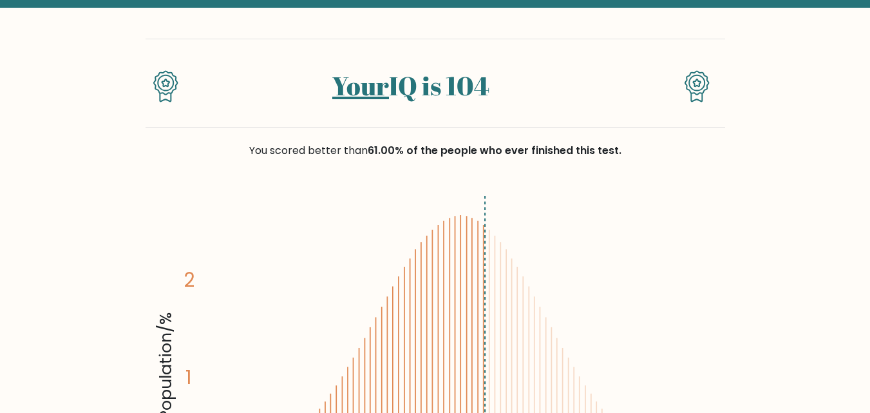
scroll to position [62, 0]
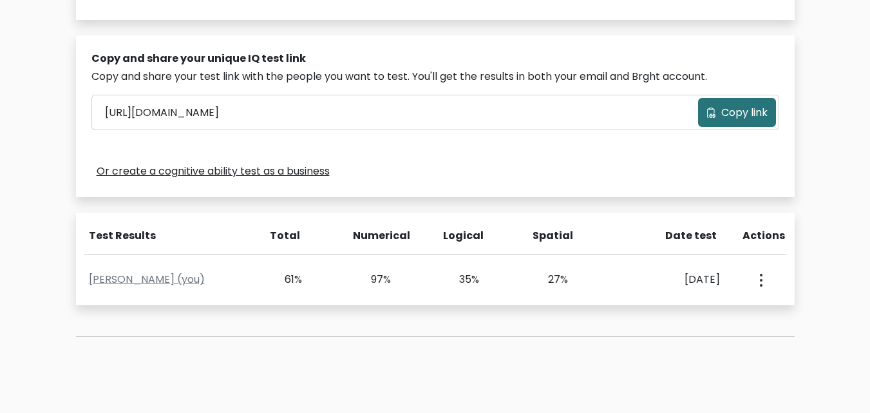
scroll to position [372, 0]
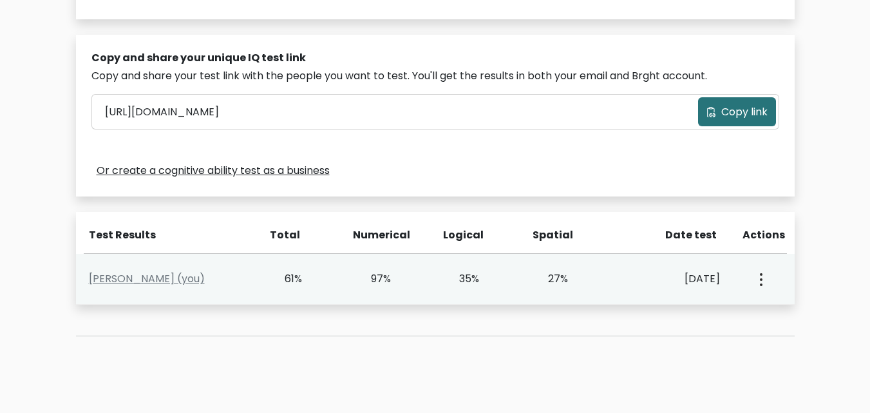
click at [664, 274] on div "[DATE]" at bounding box center [670, 278] width 100 height 15
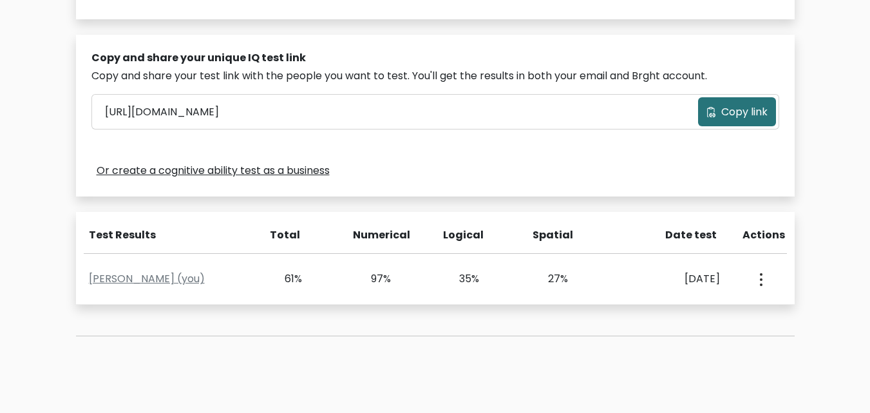
scroll to position [467, 0]
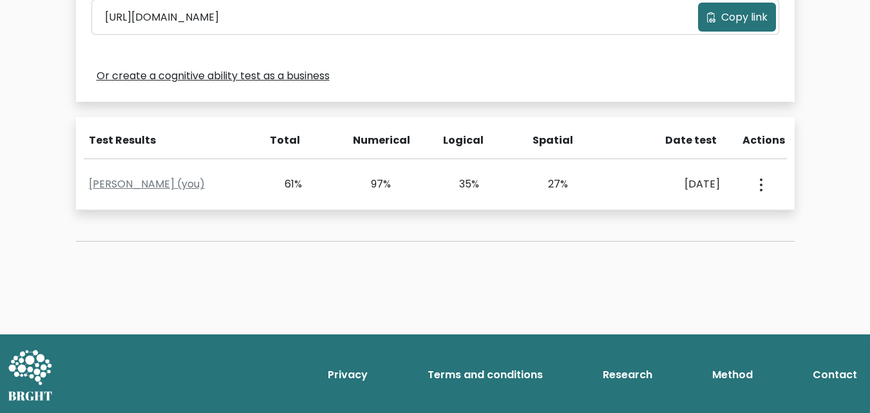
click at [216, 159] on hr at bounding box center [436, 159] width 704 height 1
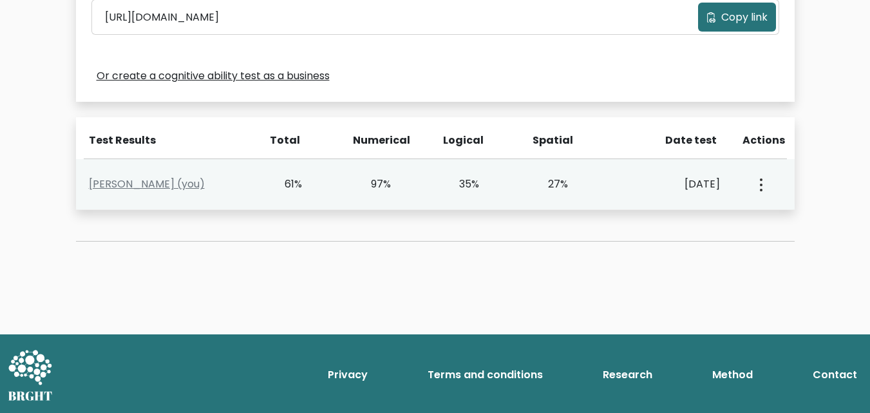
click at [199, 173] on div "Sammuel Granado (you) 61% 97% 35% 27% Oct. 5, 2025 View Profile" at bounding box center [435, 184] width 719 height 51
click at [197, 178] on link "Sammuel Granado (you)" at bounding box center [147, 184] width 116 height 15
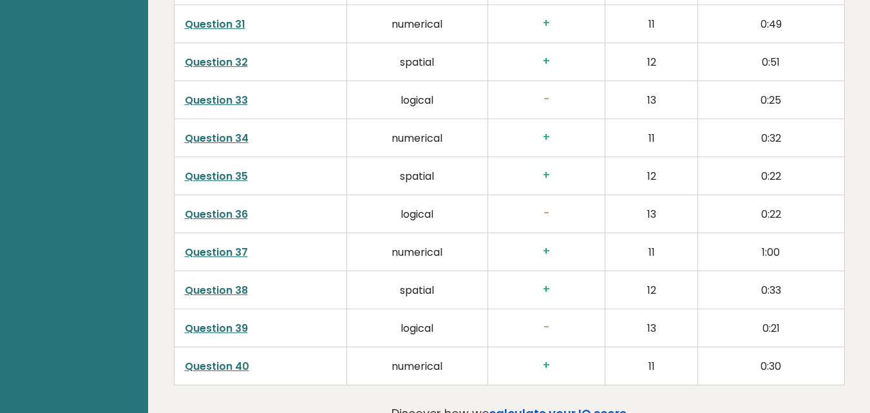
scroll to position [3317, 0]
